Goal: Task Accomplishment & Management: Complete application form

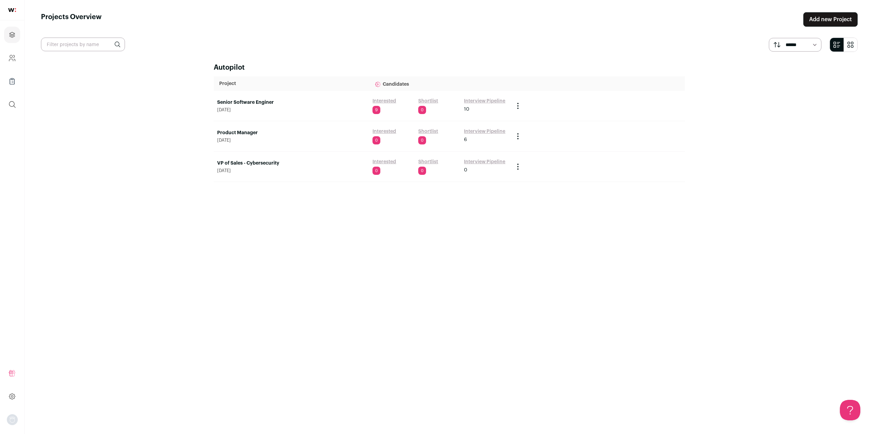
click at [386, 100] on link "Interested" at bounding box center [384, 101] width 24 height 7
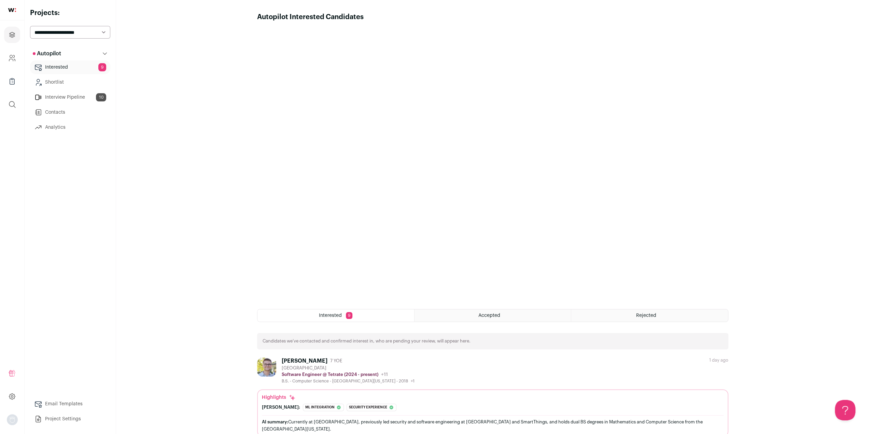
click at [533, 374] on div "[PERSON_NAME] 7 YOE [GEOGRAPHIC_DATA] Software Engineer @ [GEOGRAPHIC_DATA] (20…" at bounding box center [492, 370] width 471 height 26
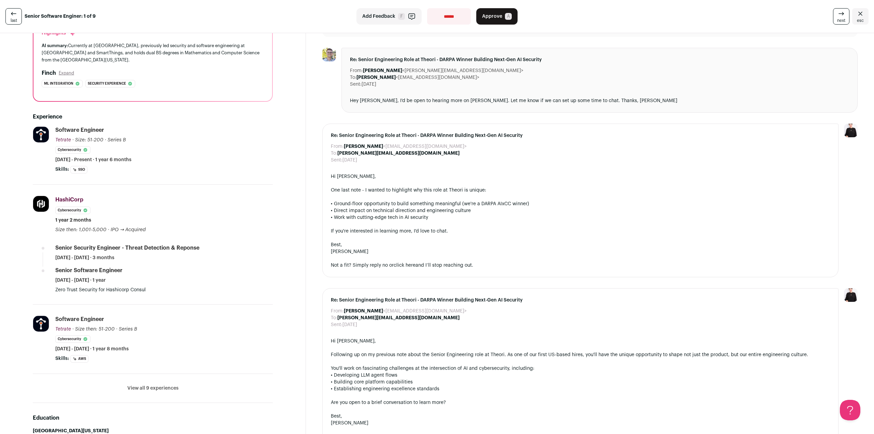
scroll to position [102, 0]
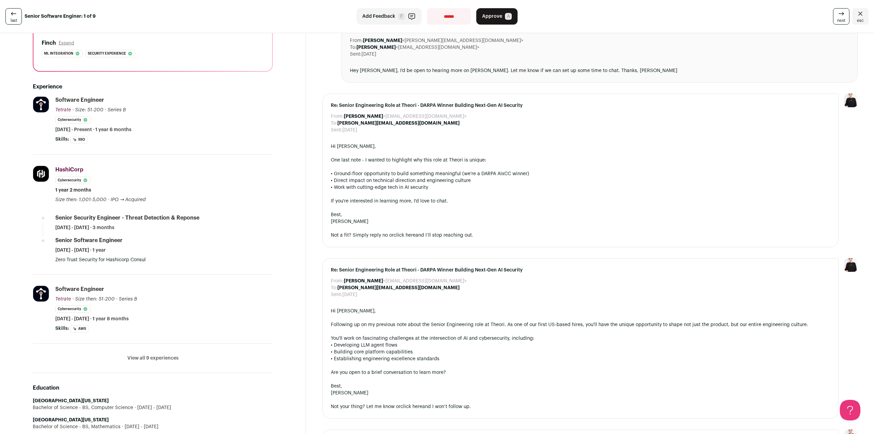
click at [147, 357] on button "View all 9 experiences" at bounding box center [152, 358] width 51 height 7
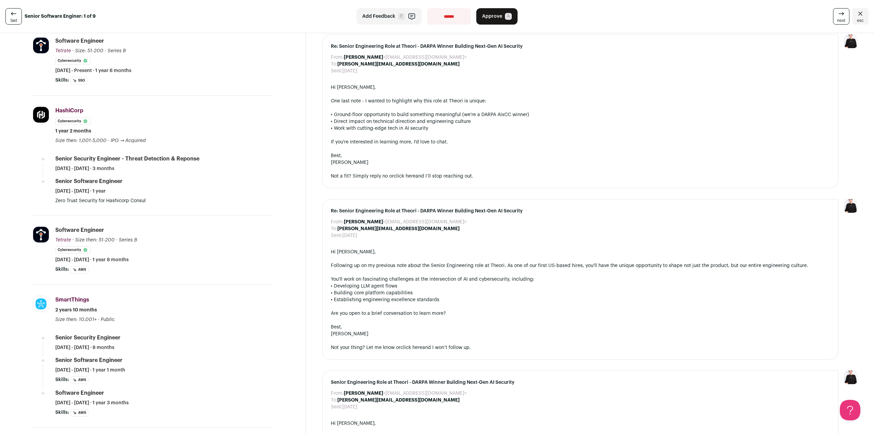
scroll to position [0, 0]
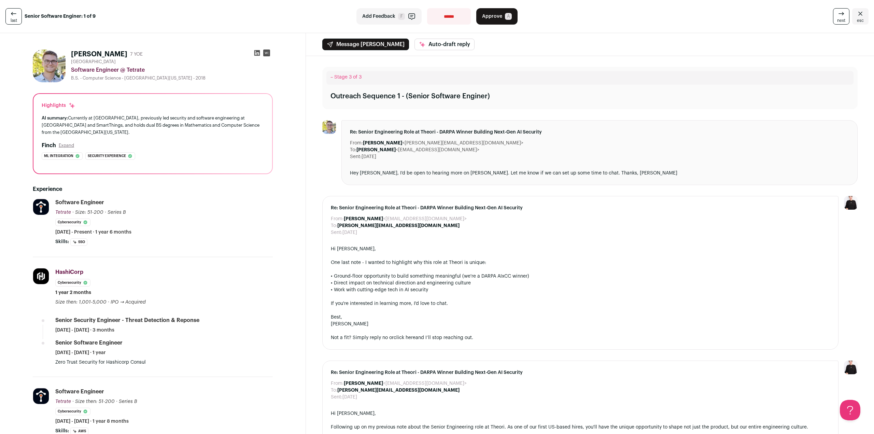
click at [506, 17] on span "A" at bounding box center [508, 16] width 7 height 7
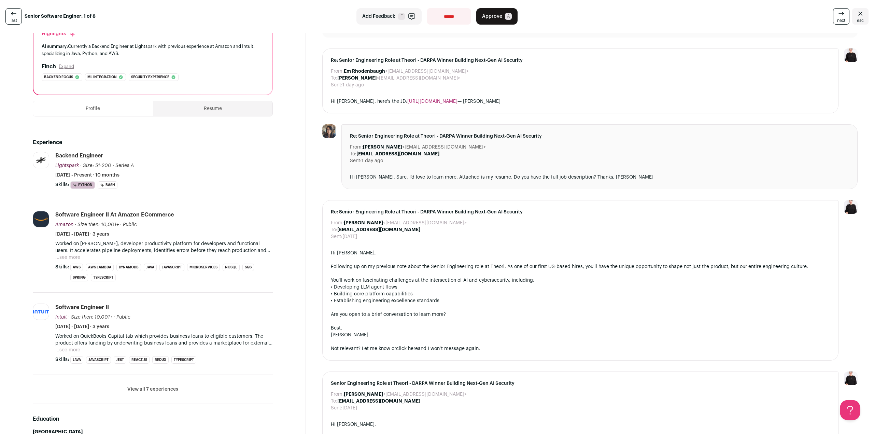
scroll to position [102, 0]
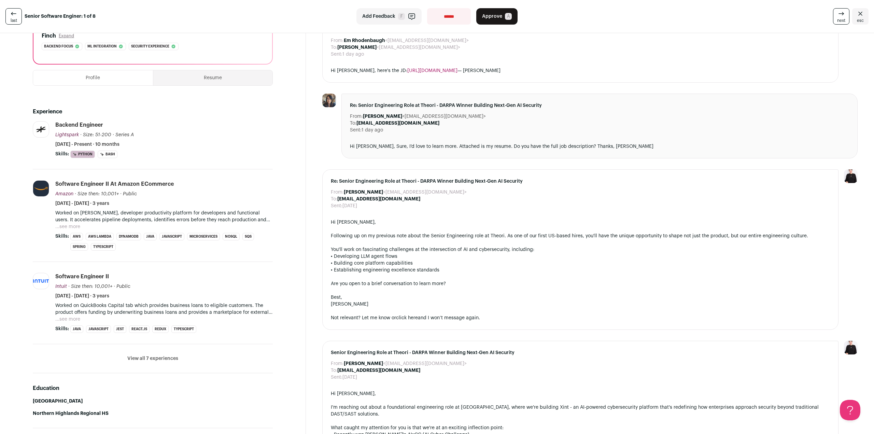
click at [73, 223] on button "...see more" at bounding box center [67, 226] width 25 height 7
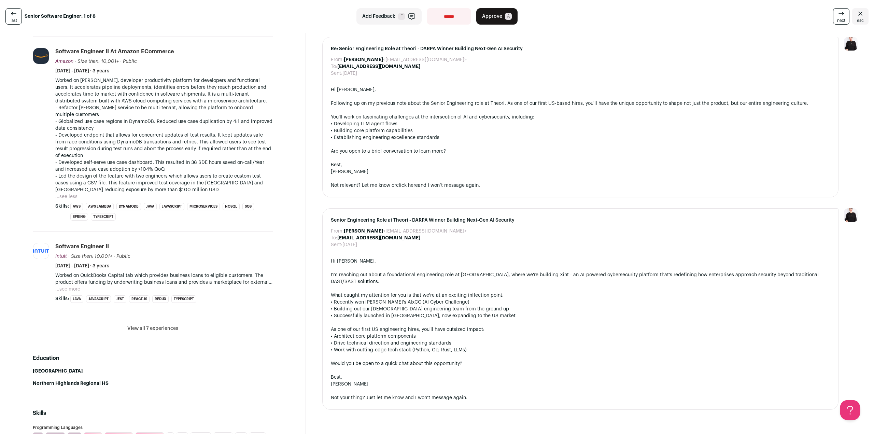
scroll to position [239, 0]
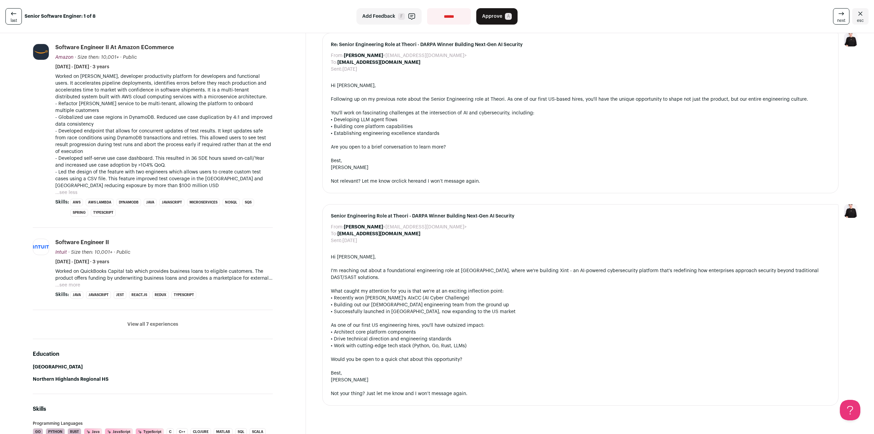
click at [153, 322] on button "View all 7 experiences" at bounding box center [152, 324] width 51 height 7
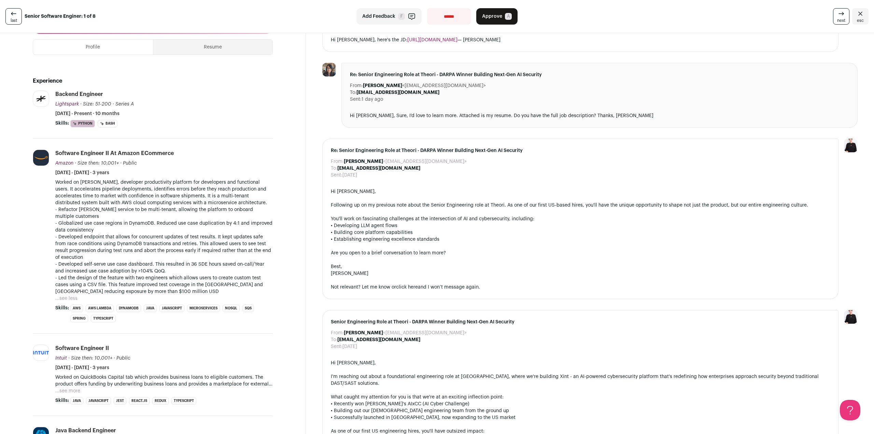
scroll to position [68, 0]
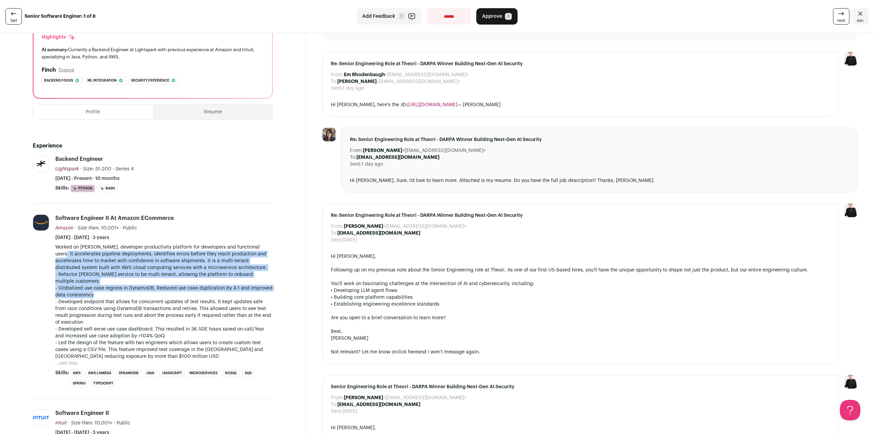
drag, startPoint x: 60, startPoint y: 252, endPoint x: 160, endPoint y: 294, distance: 108.7
click at [160, 294] on div "Worked on [PERSON_NAME], developer productivity platform for developers and fun…" at bounding box center [163, 302] width 217 height 116
click at [160, 294] on p "- Globalized use case regions in DynamoDB. Reduced use case duplication by 4:1 …" at bounding box center [163, 292] width 217 height 14
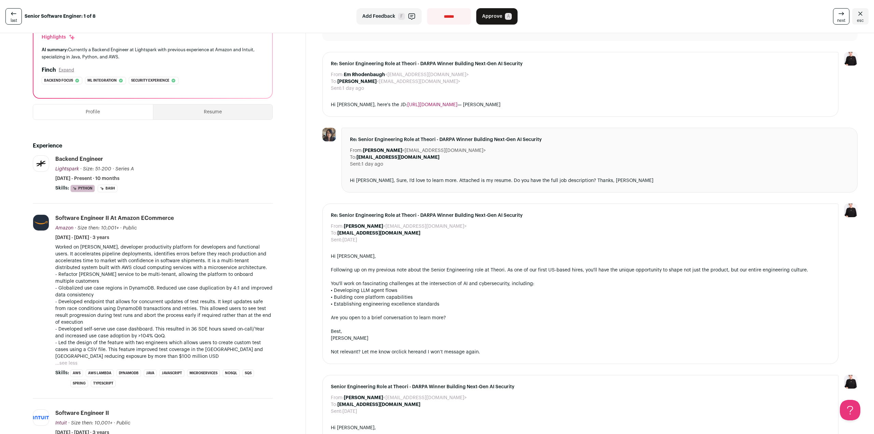
scroll to position [0, 0]
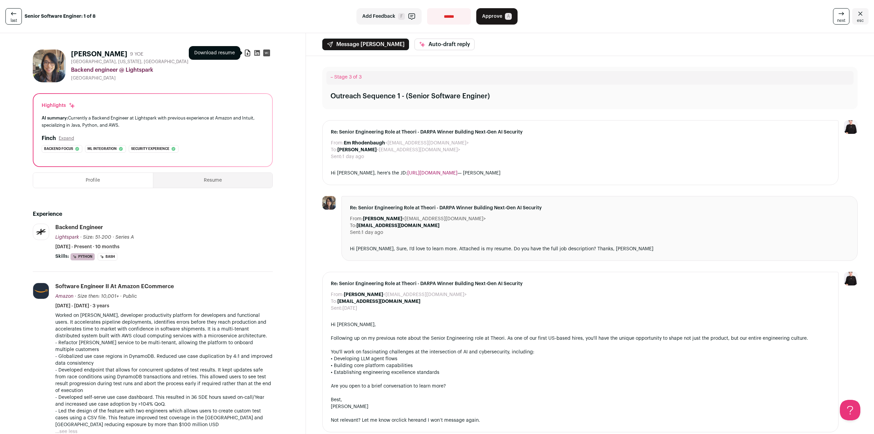
click at [248, 55] on icon at bounding box center [247, 52] width 7 height 7
click at [8, 20] on link "last" at bounding box center [13, 16] width 16 height 16
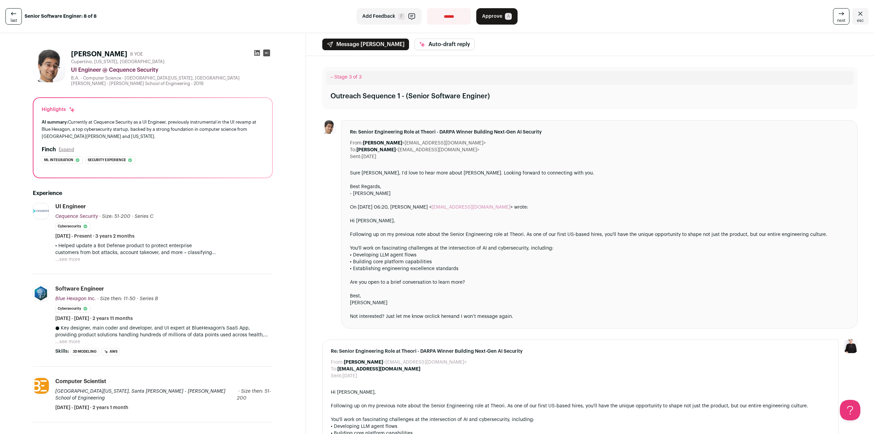
click at [8, 20] on link "last" at bounding box center [13, 16] width 16 height 16
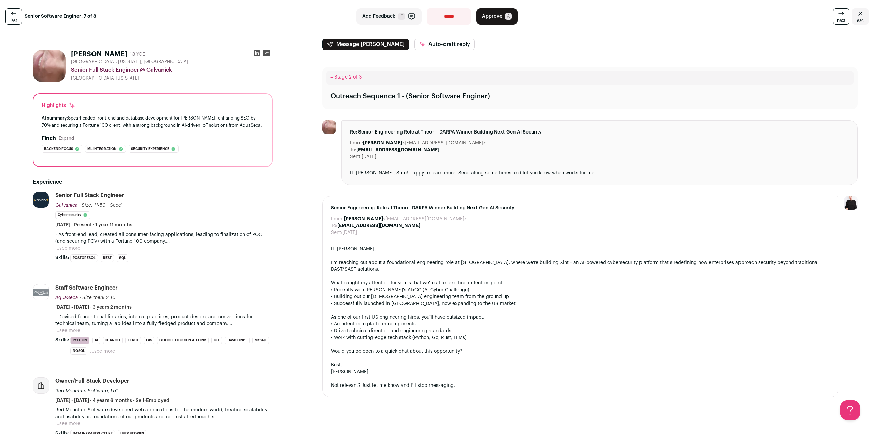
click at [842, 19] on link "next" at bounding box center [841, 16] width 16 height 16
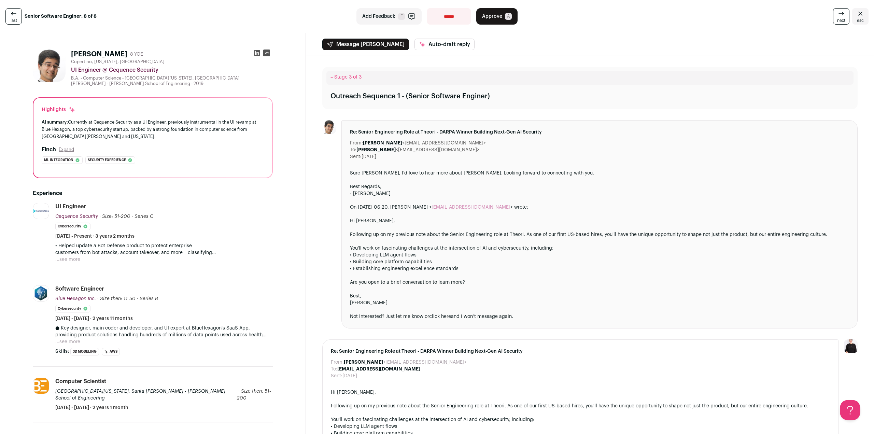
scroll to position [137, 0]
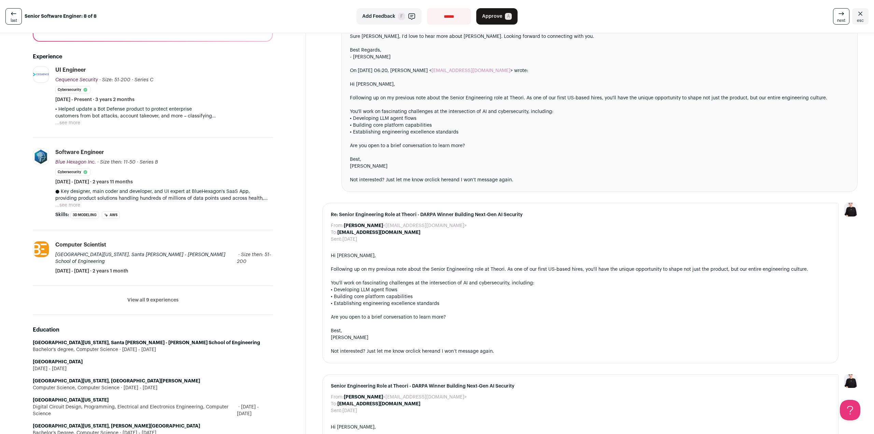
click at [163, 297] on li "View all 9 experiences View less" at bounding box center [153, 300] width 240 height 29
click at [163, 297] on button "View all 9 experiences" at bounding box center [152, 300] width 51 height 7
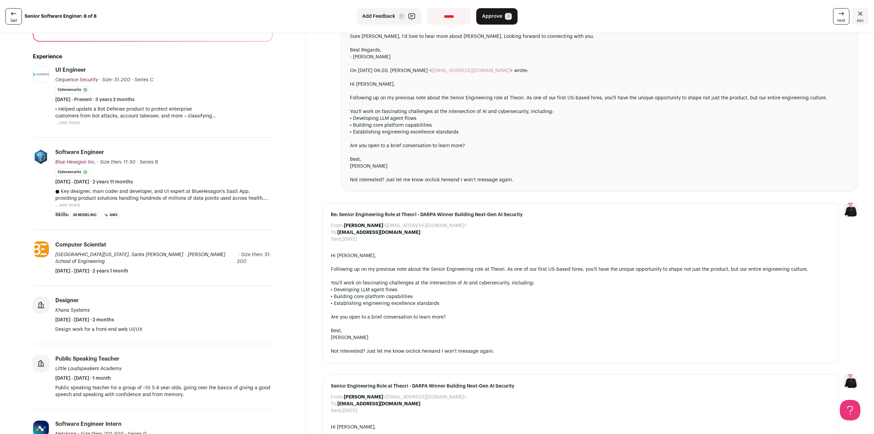
click at [61, 203] on button "...see more" at bounding box center [67, 205] width 25 height 7
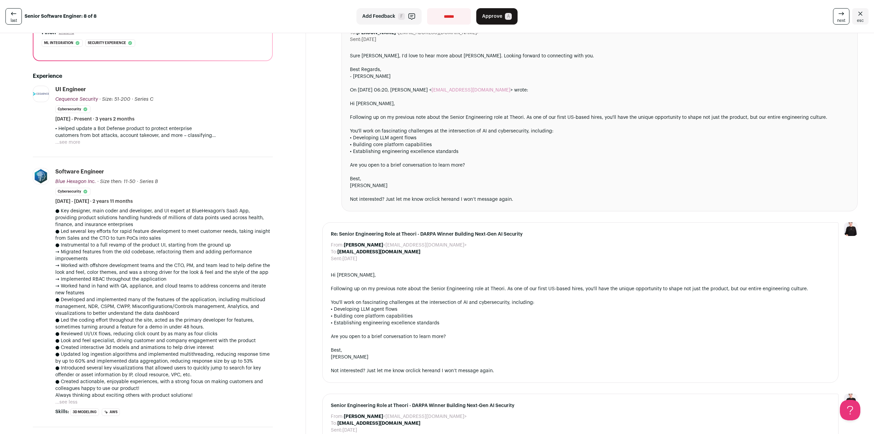
scroll to position [102, 0]
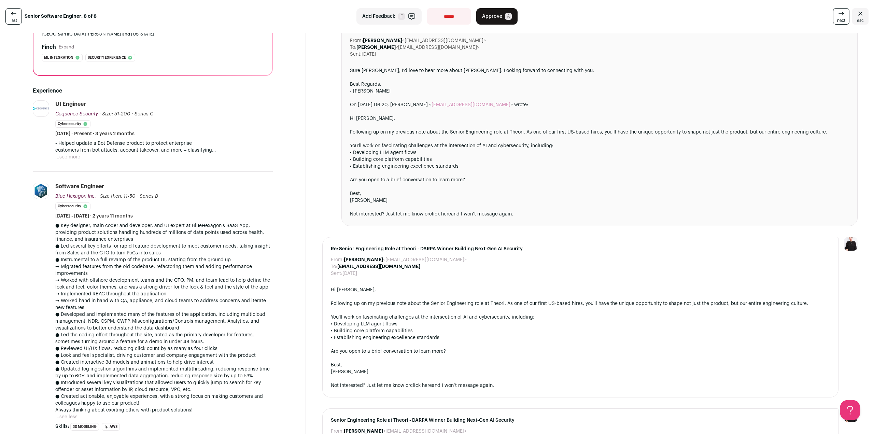
click at [69, 159] on button "...see more" at bounding box center [67, 157] width 25 height 7
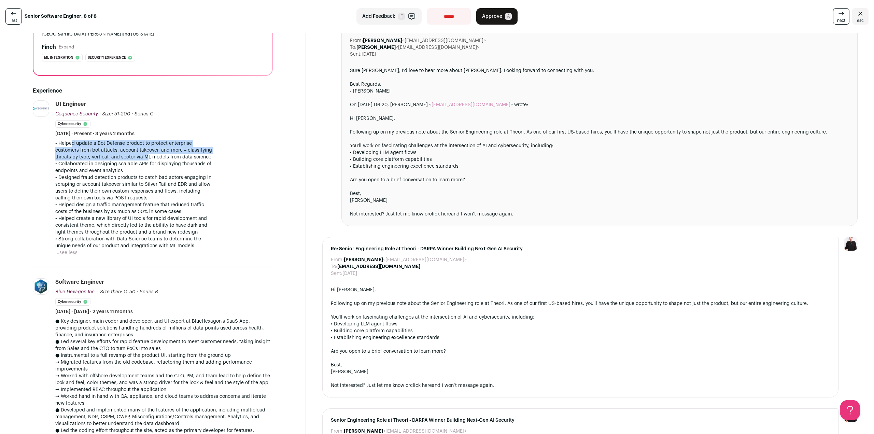
drag, startPoint x: 67, startPoint y: 145, endPoint x: 146, endPoint y: 155, distance: 80.2
click at [146, 155] on p "• Helped update a Bot Defense product to protect enterprise customers from bot …" at bounding box center [163, 150] width 217 height 20
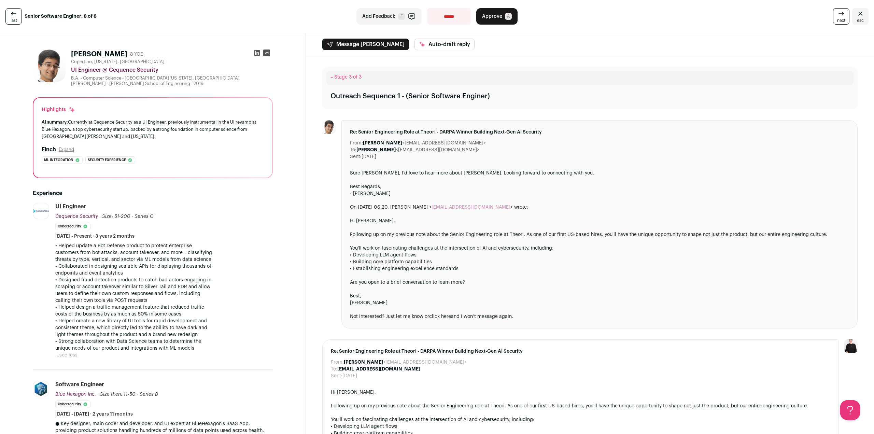
click at [373, 17] on span "Add Feedback" at bounding box center [378, 16] width 33 height 7
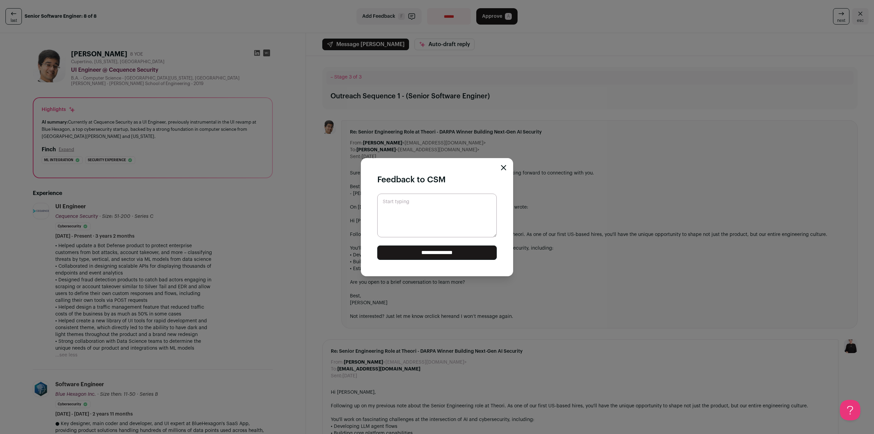
click at [501, 166] on icon "Close modal" at bounding box center [503, 167] width 5 height 5
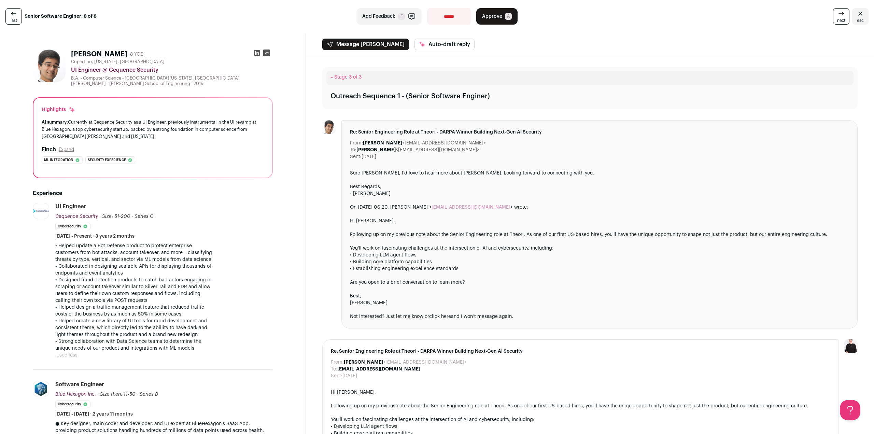
click at [441, 19] on select "**********" at bounding box center [449, 16] width 44 height 16
click at [435, 13] on select "**********" at bounding box center [449, 16] width 44 height 16
select select "**********"
click at [427, 8] on select "**********" at bounding box center [449, 16] width 44 height 16
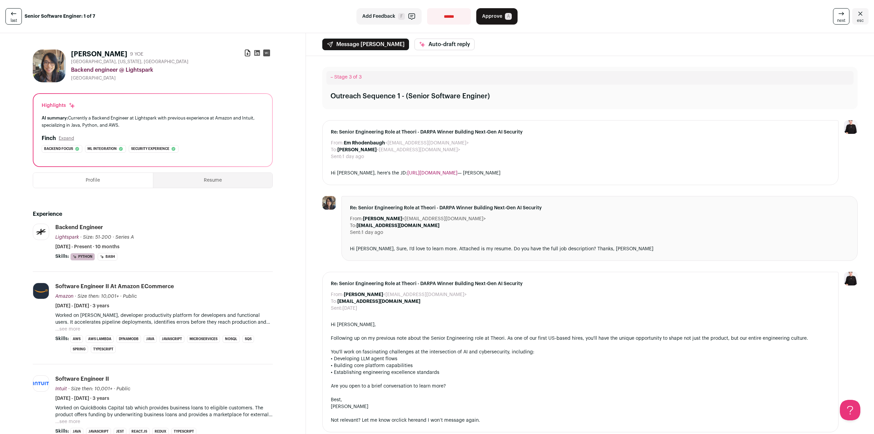
click at [837, 20] on span "next" at bounding box center [841, 20] width 8 height 5
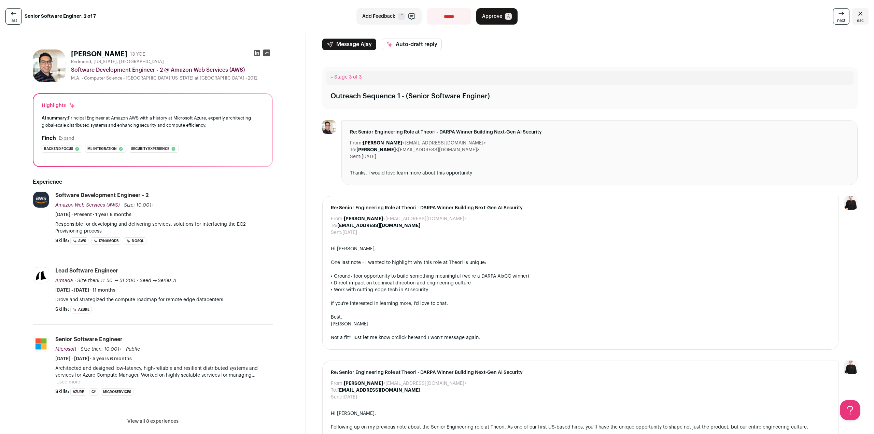
click at [837, 17] on icon at bounding box center [841, 14] width 8 height 8
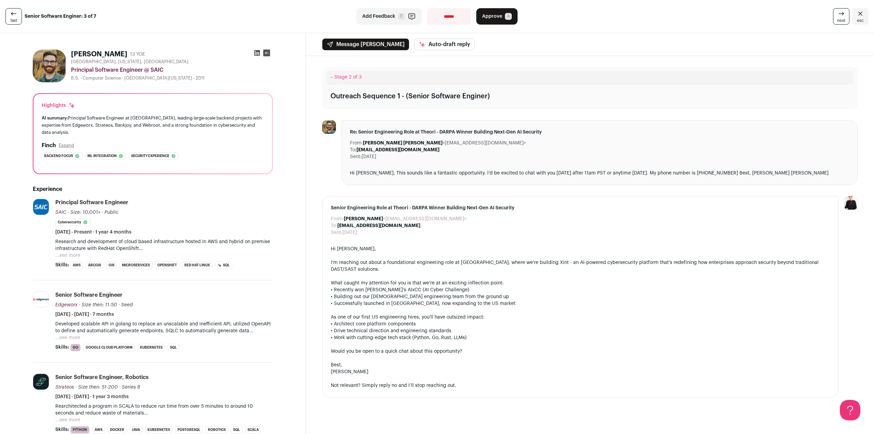
click at [70, 252] on button "...see more" at bounding box center [67, 255] width 25 height 7
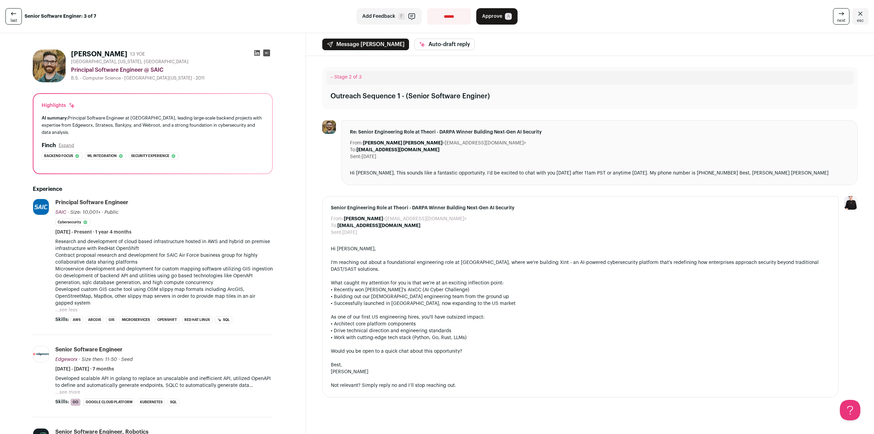
click at [253, 53] on div at bounding box center [262, 54] width 22 height 10
click at [257, 52] on icon at bounding box center [257, 52] width 7 height 7
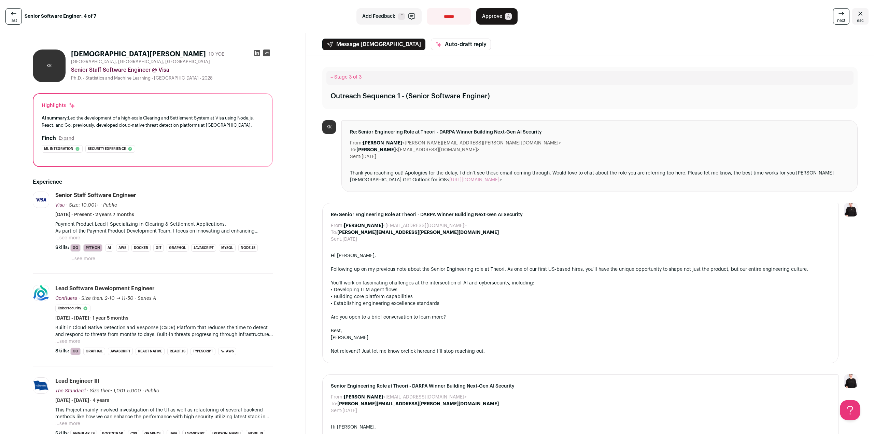
click at [408, 14] on icon "button" at bounding box center [412, 16] width 8 height 8
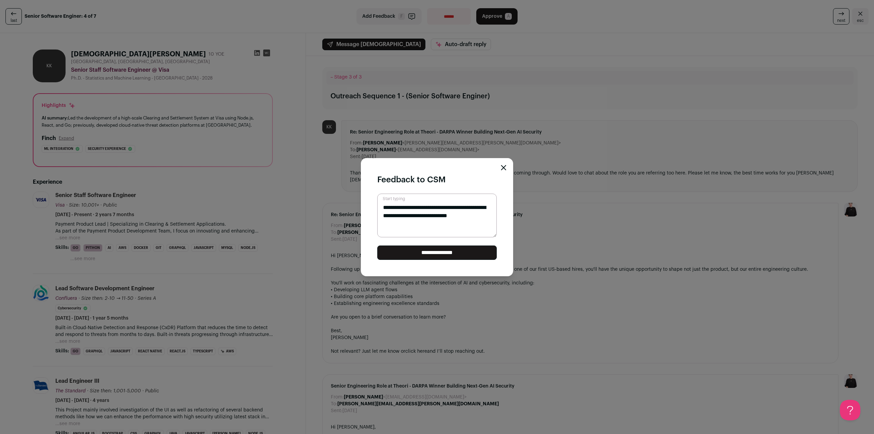
type textarea "**********"
click at [453, 253] on input "**********" at bounding box center [436, 252] width 119 height 14
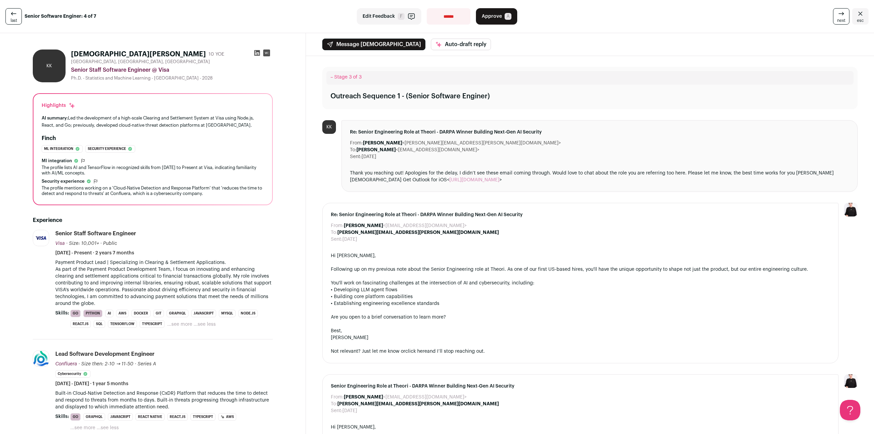
click at [439, 17] on select "**********" at bounding box center [449, 16] width 44 height 16
select select "**********"
click at [427, 8] on select "**********" at bounding box center [449, 16] width 44 height 16
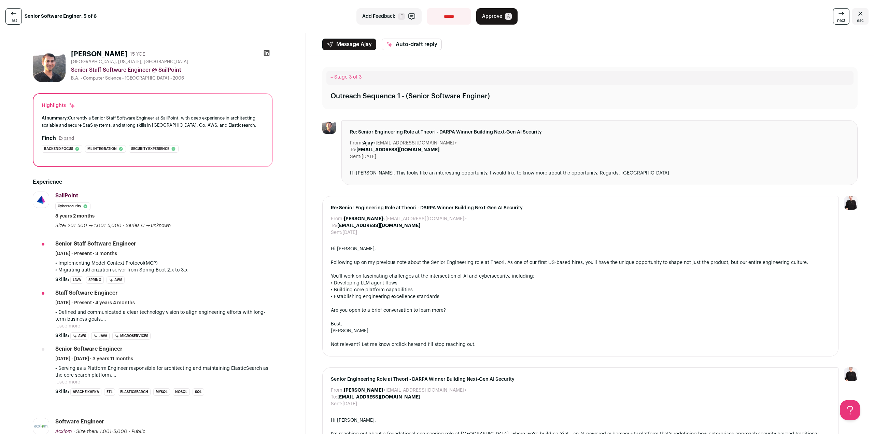
click at [266, 54] on icon at bounding box center [267, 53] width 6 height 6
click at [15, 15] on icon at bounding box center [14, 14] width 8 height 8
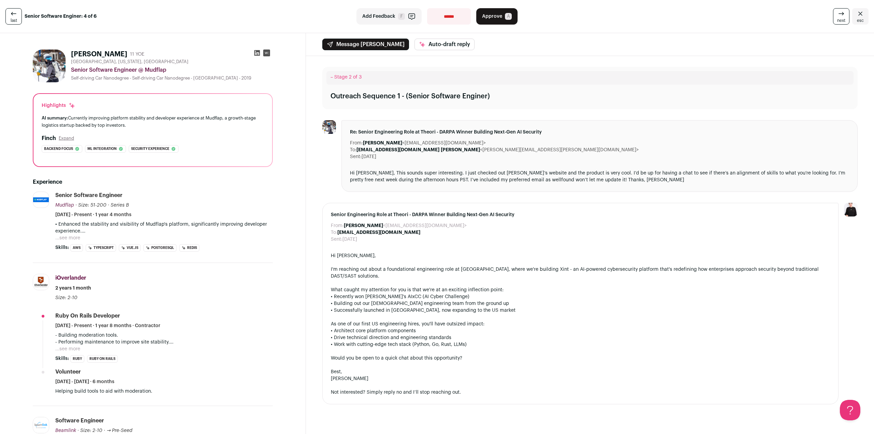
click at [17, 21] on link "last" at bounding box center [13, 16] width 16 height 16
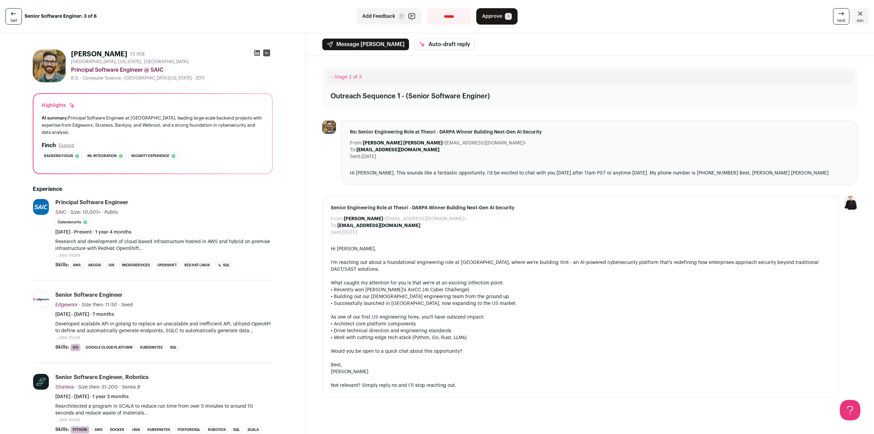
click at [17, 21] on link "last" at bounding box center [13, 16] width 16 height 16
